Goal: Task Accomplishment & Management: Use online tool/utility

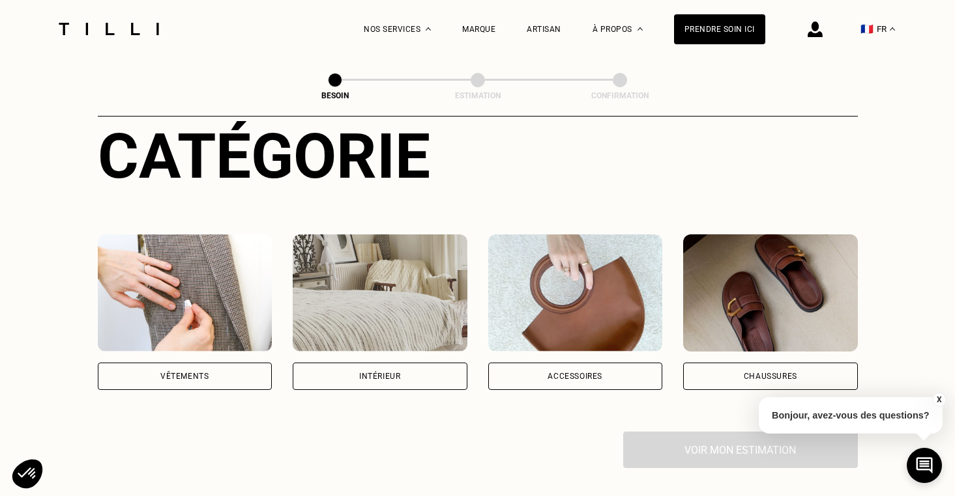
scroll to position [155, 0]
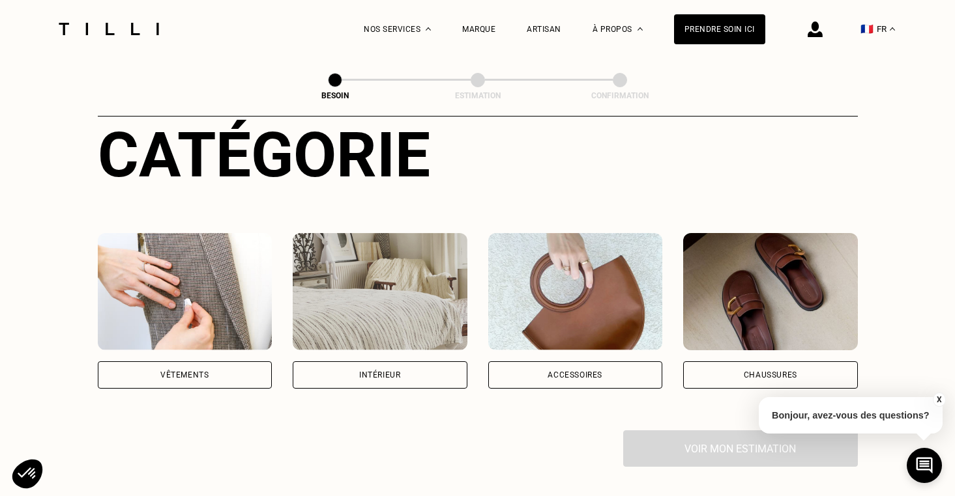
click at [177, 280] on img at bounding box center [185, 291] width 175 height 117
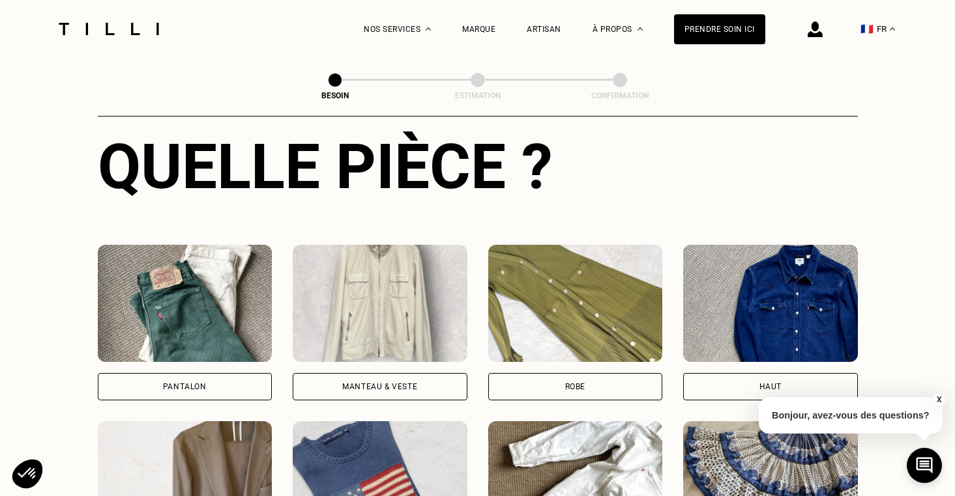
scroll to position [512, 0]
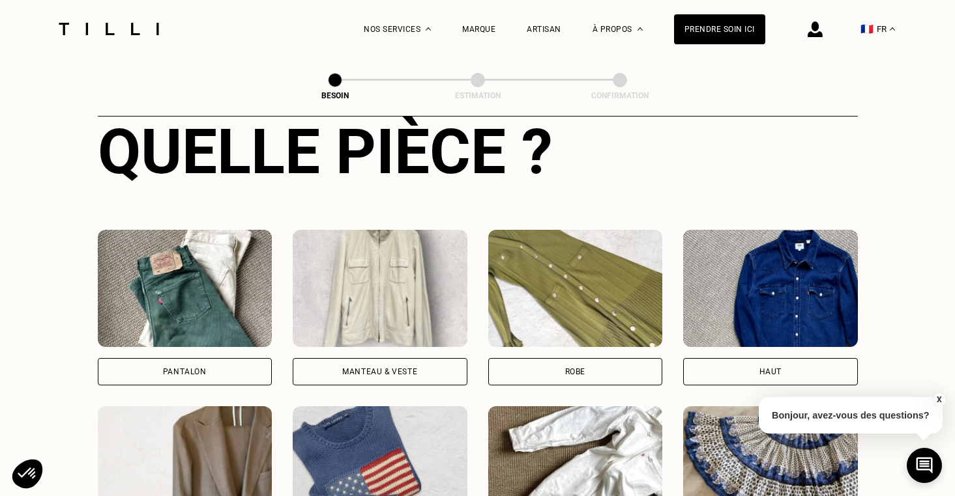
click at [180, 323] on img at bounding box center [185, 288] width 175 height 117
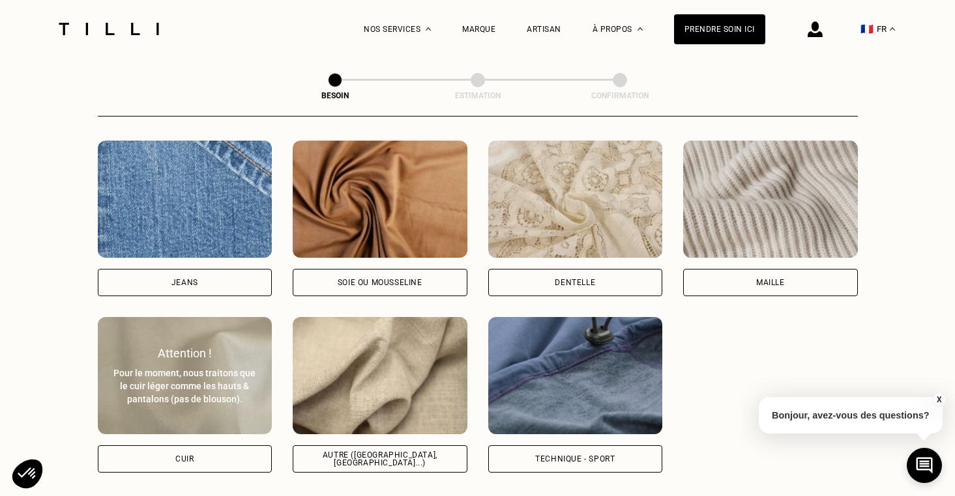
scroll to position [1407, 0]
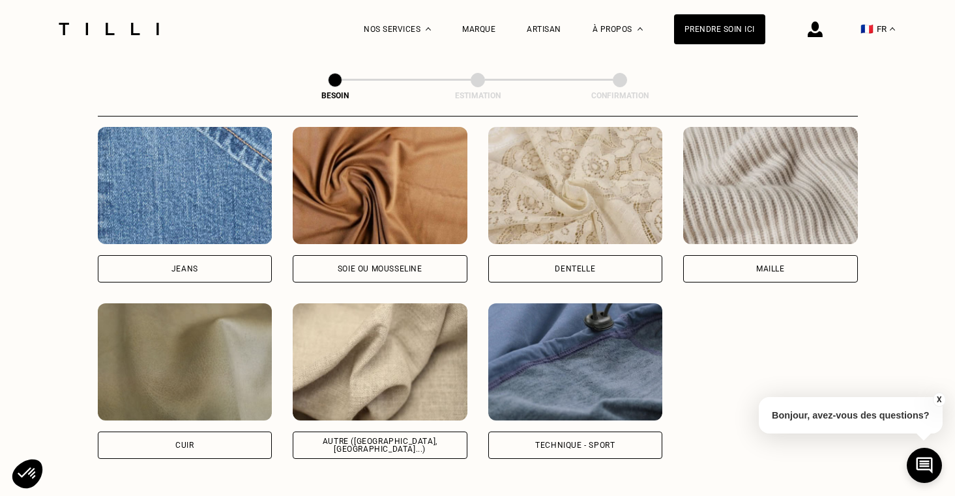
click at [185, 195] on img at bounding box center [185, 185] width 175 height 117
select select "FR"
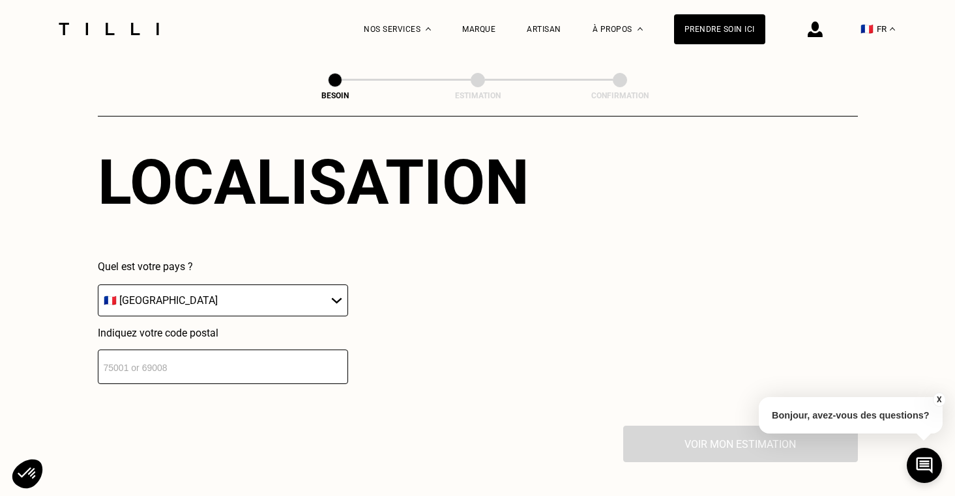
scroll to position [1817, 0]
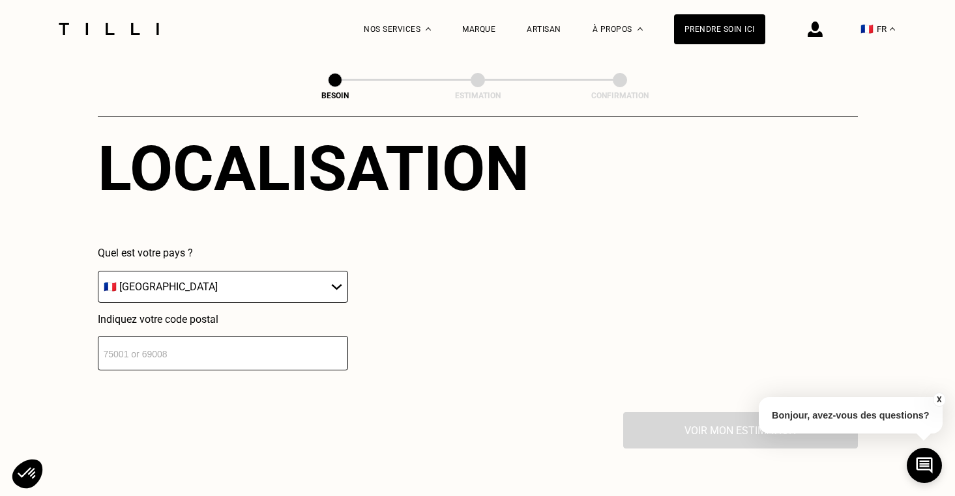
click at [192, 346] on input "number" at bounding box center [223, 353] width 250 height 35
type input "75009"
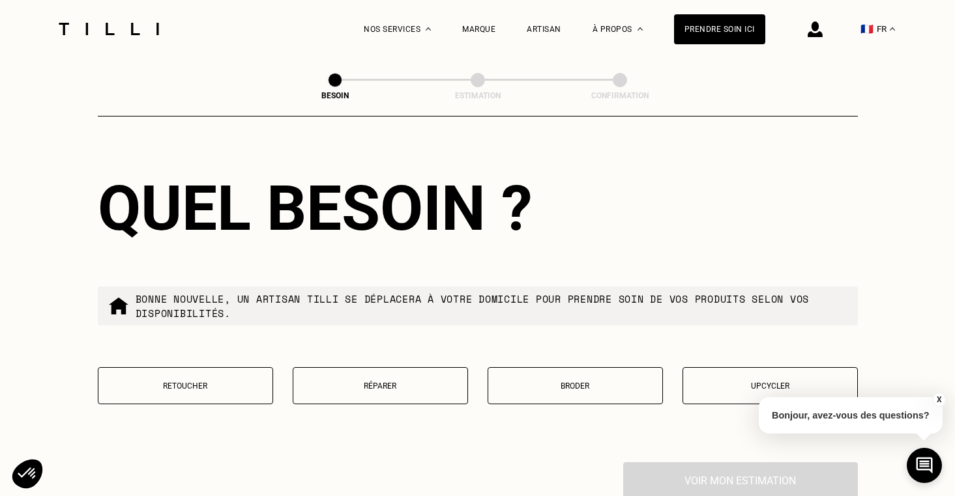
scroll to position [2109, 0]
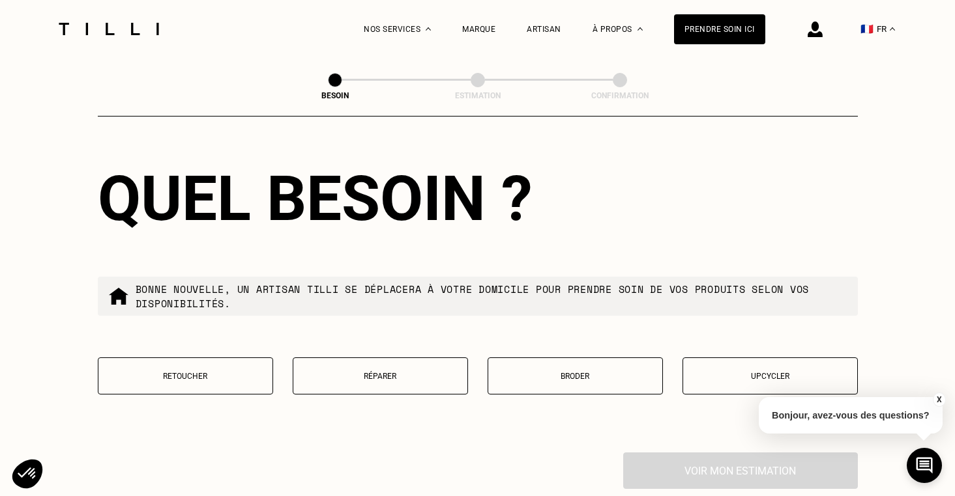
click at [237, 373] on button "Retoucher" at bounding box center [185, 376] width 175 height 37
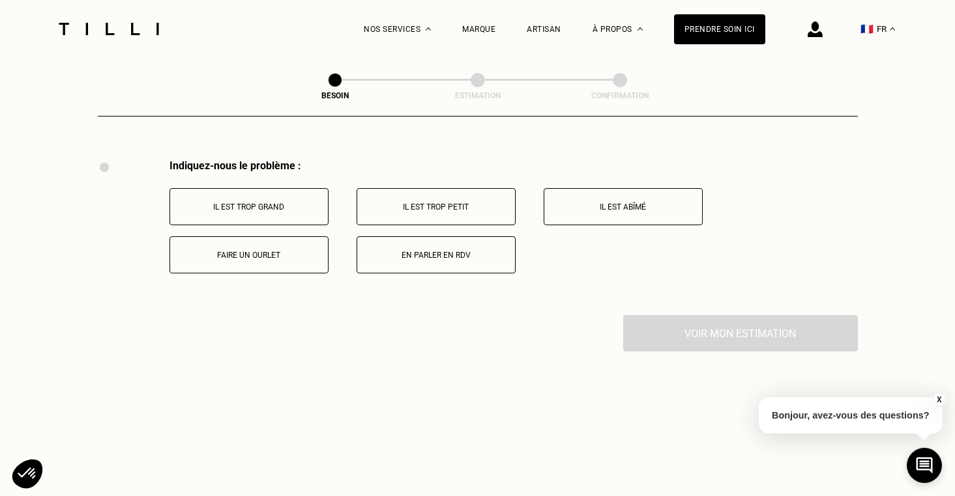
scroll to position [2403, 0]
click at [247, 202] on p "Il est trop grand" at bounding box center [249, 206] width 145 height 9
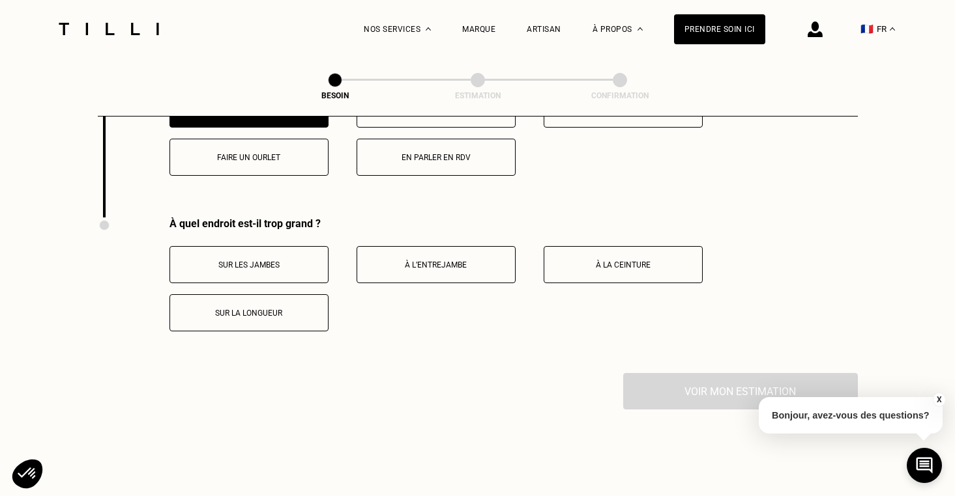
scroll to position [2559, 0]
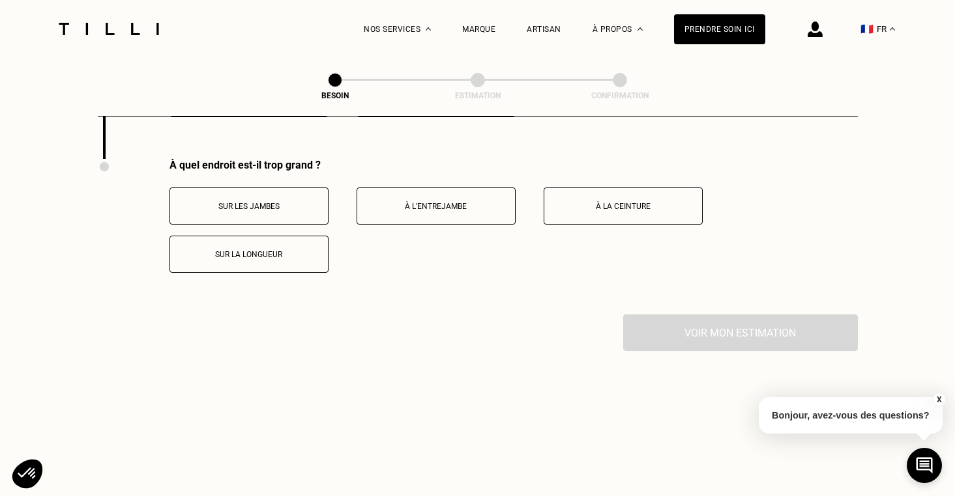
click at [257, 236] on button "Sur la longueur" at bounding box center [248, 254] width 159 height 37
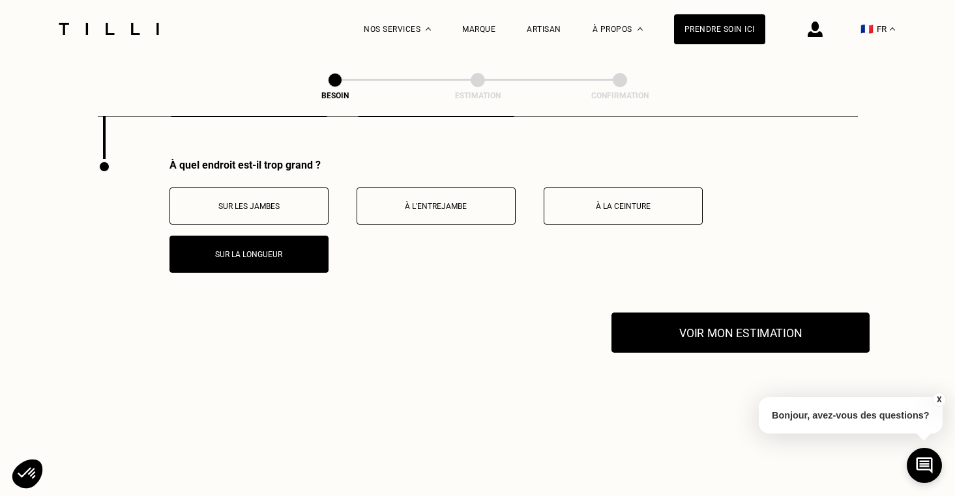
click at [697, 323] on button "Voir mon estimation" at bounding box center [740, 333] width 258 height 40
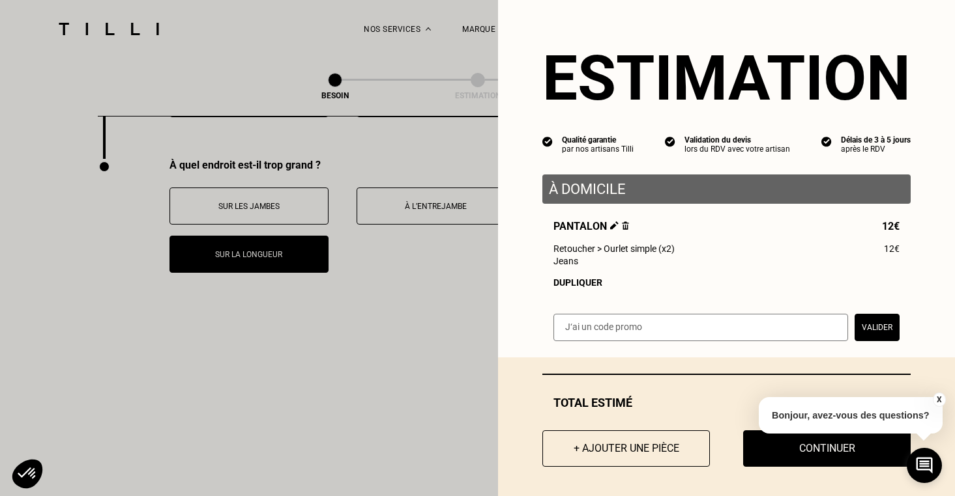
scroll to position [4, 0]
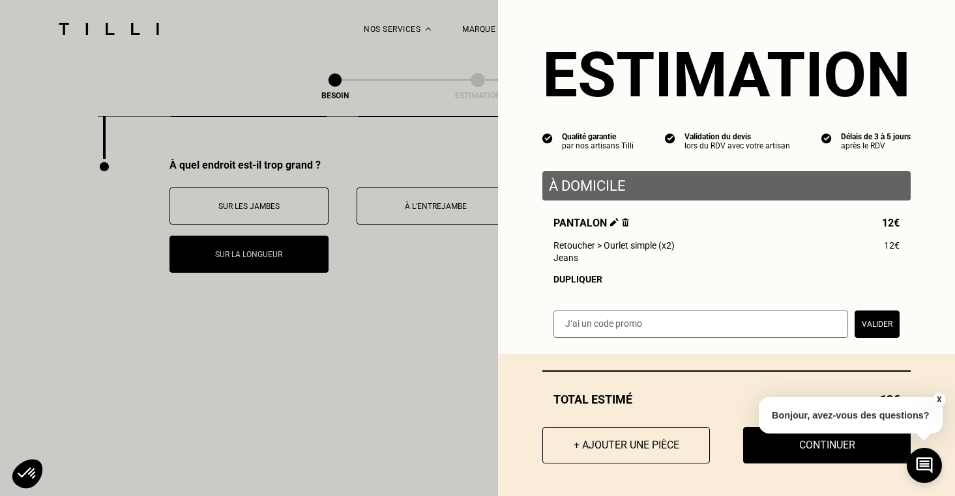
click at [938, 394] on button "X" at bounding box center [938, 400] width 13 height 14
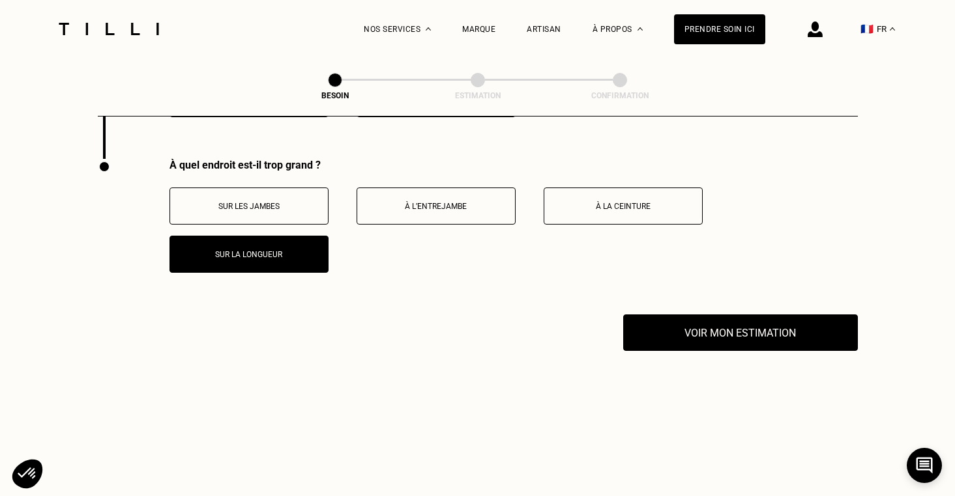
click at [253, 202] on p "Sur les jambes" at bounding box center [249, 206] width 145 height 9
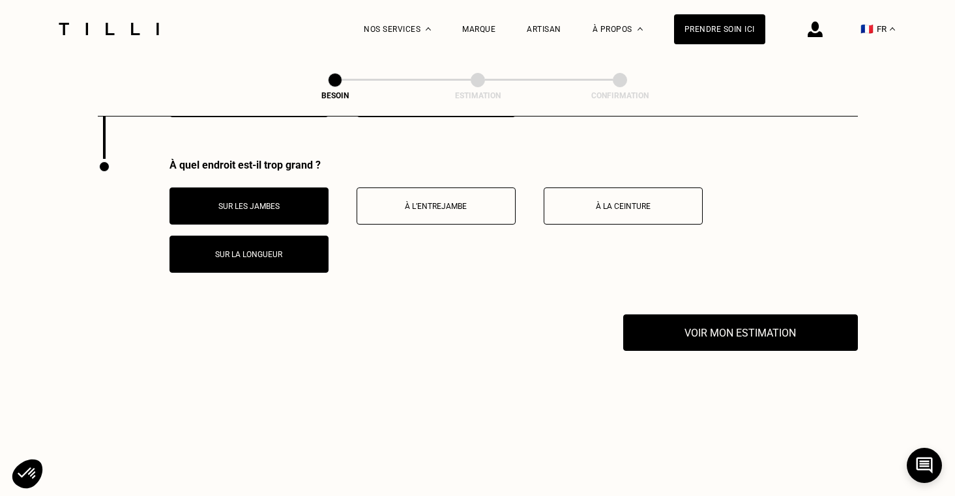
click at [258, 188] on button "Sur les jambes" at bounding box center [248, 206] width 159 height 37
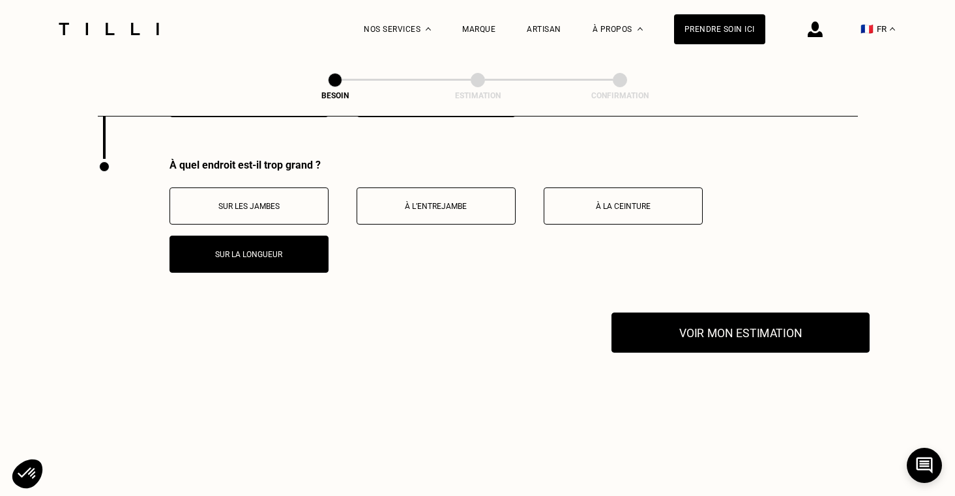
click at [689, 326] on button "Voir mon estimation" at bounding box center [740, 333] width 258 height 40
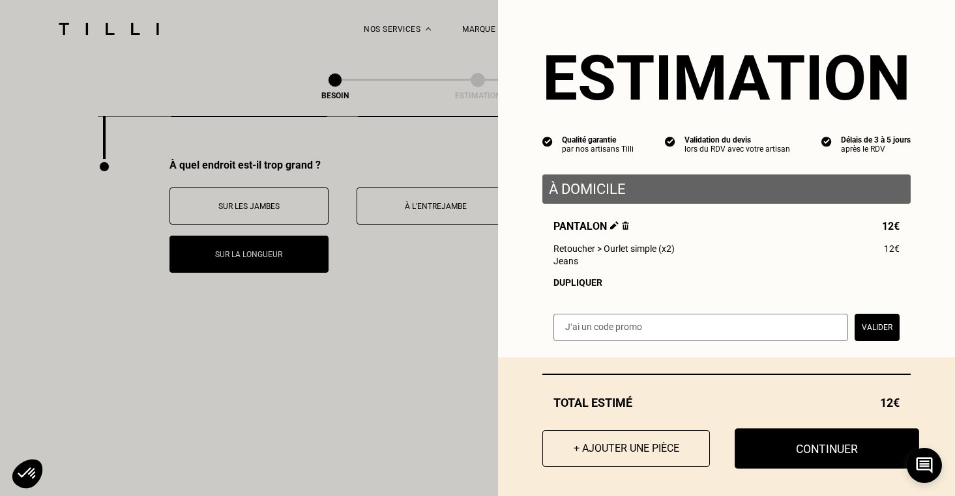
click at [779, 450] on button "Continuer" at bounding box center [826, 449] width 184 height 40
select select "FR"
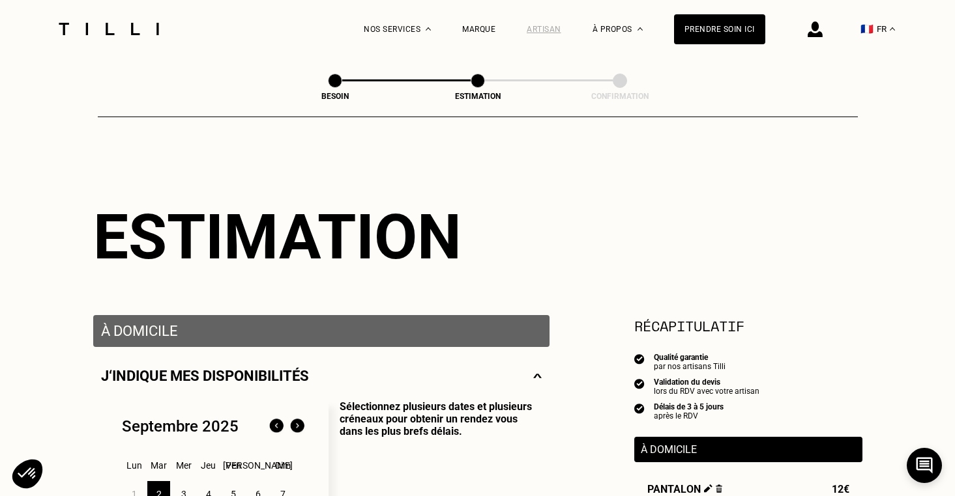
click at [549, 28] on div "Artisan" at bounding box center [543, 29] width 35 height 9
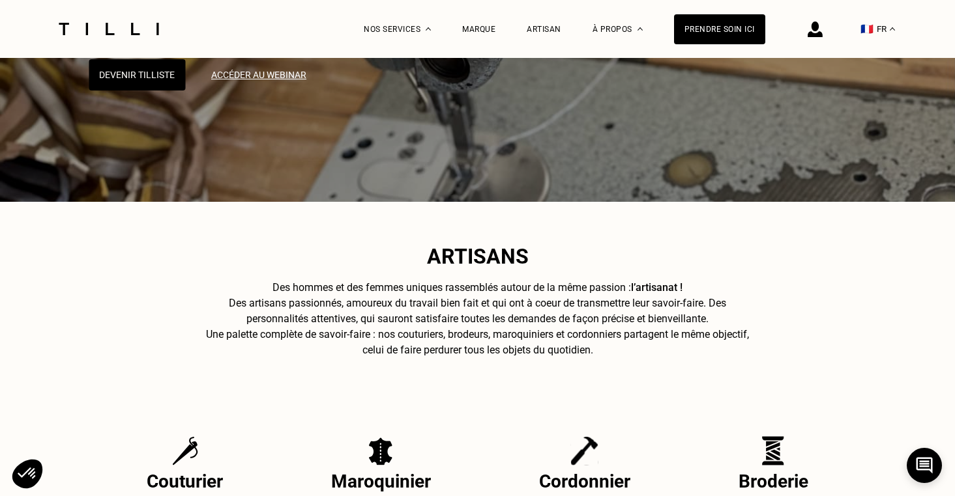
scroll to position [266, 0]
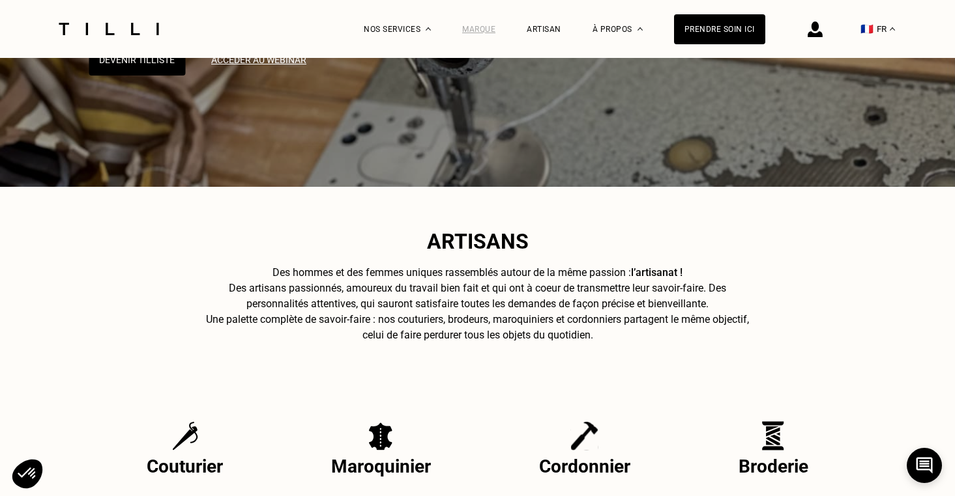
click at [495, 25] on div "Marque" at bounding box center [478, 29] width 33 height 9
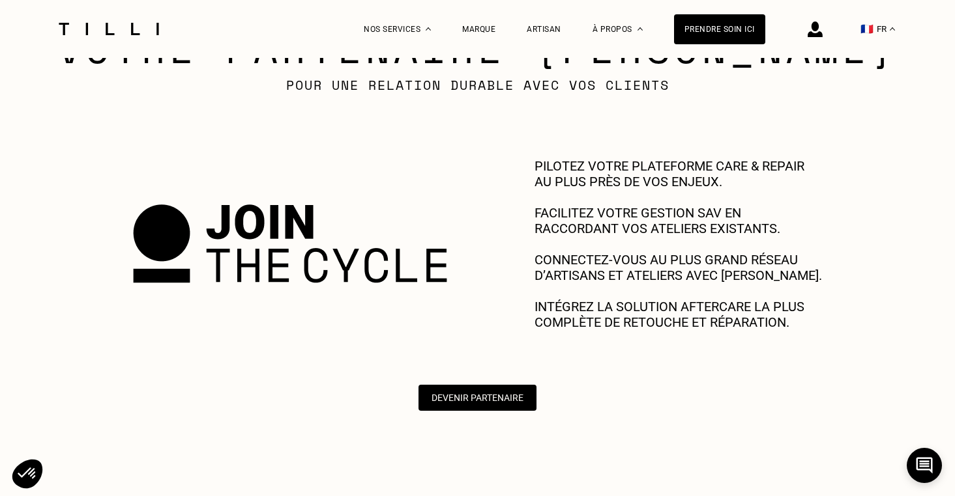
scroll to position [618, 0]
